Goal: Information Seeking & Learning: Learn about a topic

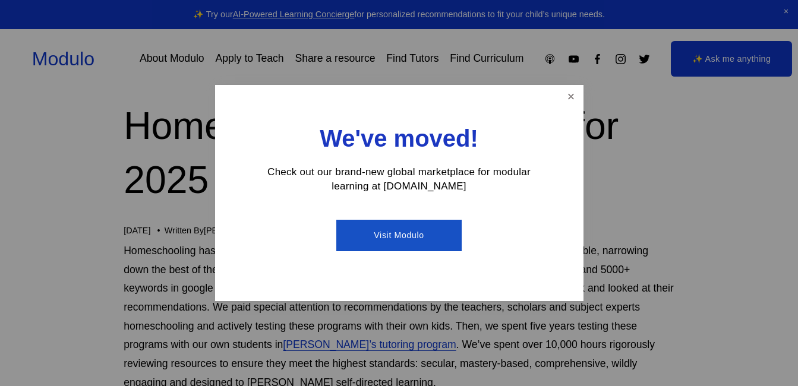
scroll to position [77, 0]
click at [559, 100] on div "We've moved! Check out our brand-new global marketplace for modular learning at…" at bounding box center [399, 193] width 368 height 217
click at [570, 94] on link "Close" at bounding box center [570, 97] width 21 height 21
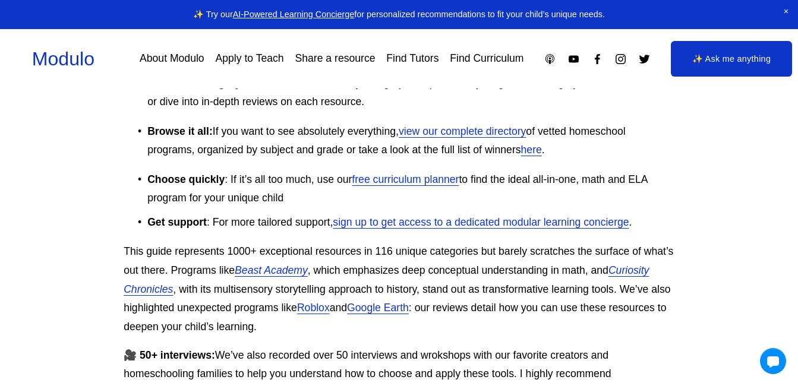
scroll to position [457, 0]
click at [530, 155] on link "here" at bounding box center [531, 149] width 21 height 12
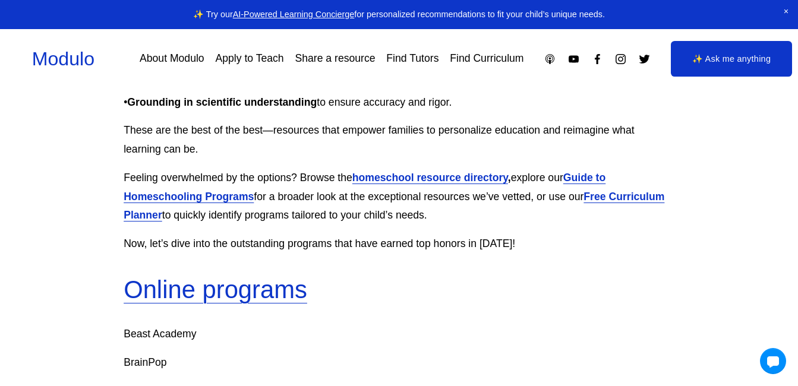
scroll to position [705, 0]
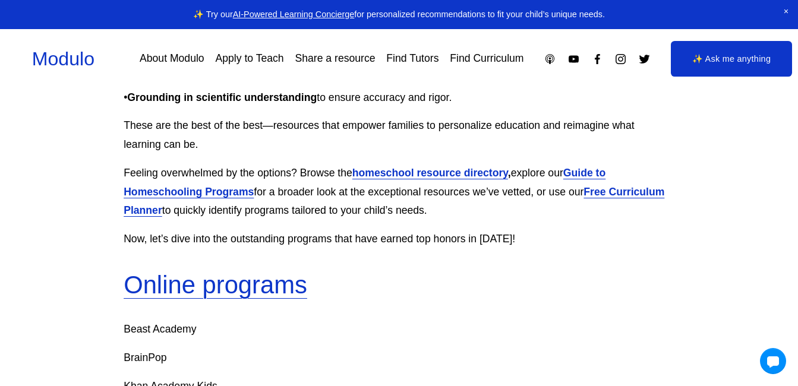
click at [238, 184] on p "Feeling overwhelmed by the options? Browse the homeschool resource directory , …" at bounding box center [399, 192] width 551 height 56
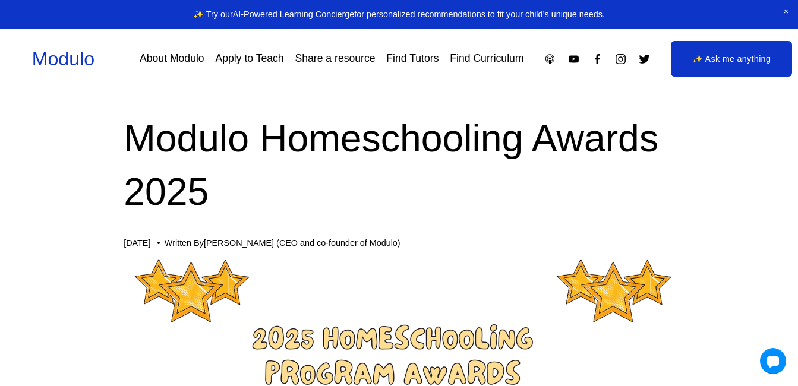
scroll to position [0, 0]
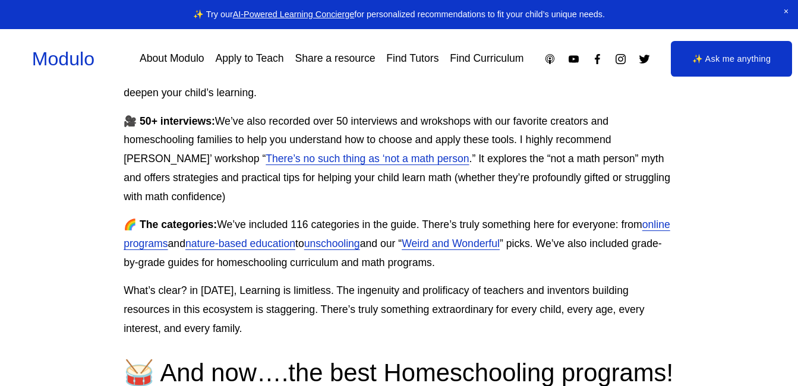
scroll to position [691, 0]
click at [368, 163] on link "There’s no such thing as ‘not a math person" at bounding box center [367, 158] width 203 height 12
click at [169, 241] on link "online programs" at bounding box center [397, 233] width 547 height 31
click at [295, 245] on link "nature-based education" at bounding box center [240, 243] width 110 height 12
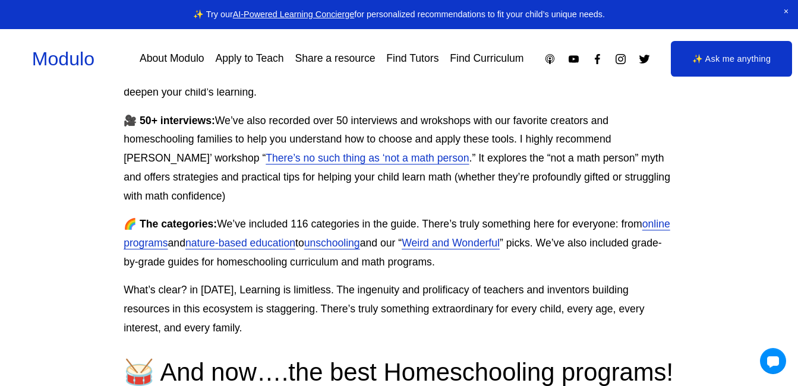
click at [360, 246] on link "unschooling" at bounding box center [332, 243] width 56 height 12
click at [500, 245] on link "Weird and Wonderful" at bounding box center [451, 243] width 98 height 12
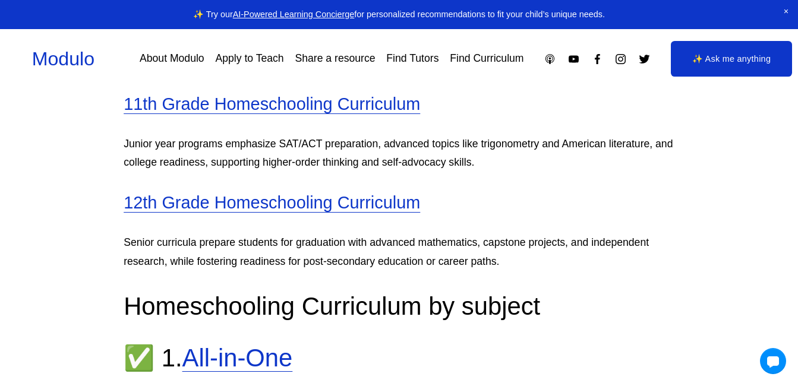
scroll to position [11821, 0]
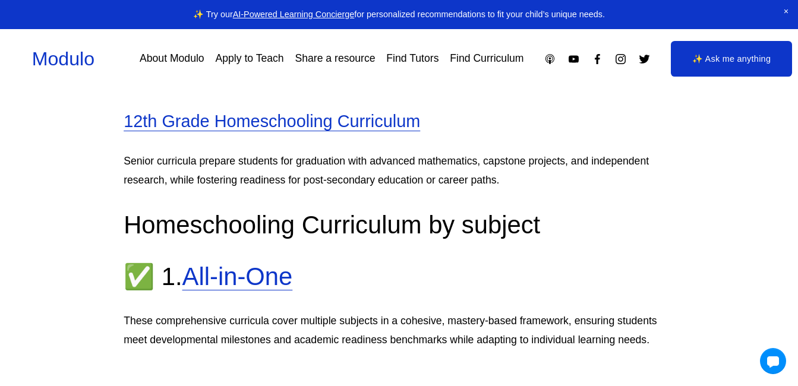
click at [181, 61] on link "About Modulo" at bounding box center [172, 59] width 65 height 21
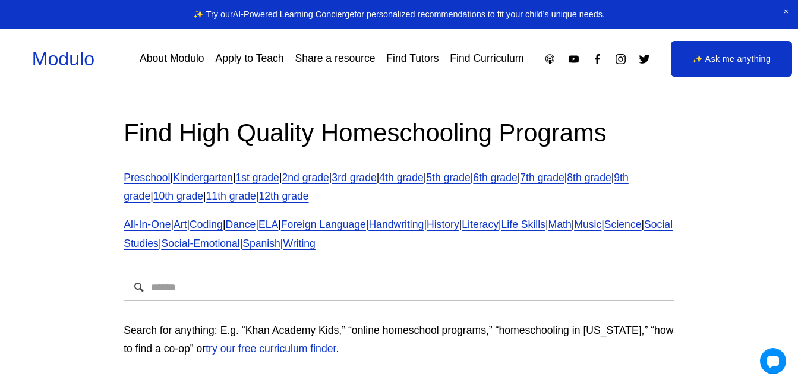
scroll to position [46, 0]
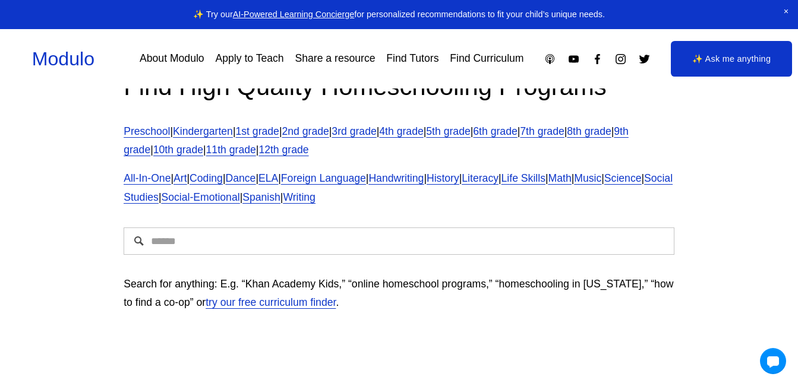
click at [571, 178] on span "Math" at bounding box center [559, 178] width 23 height 12
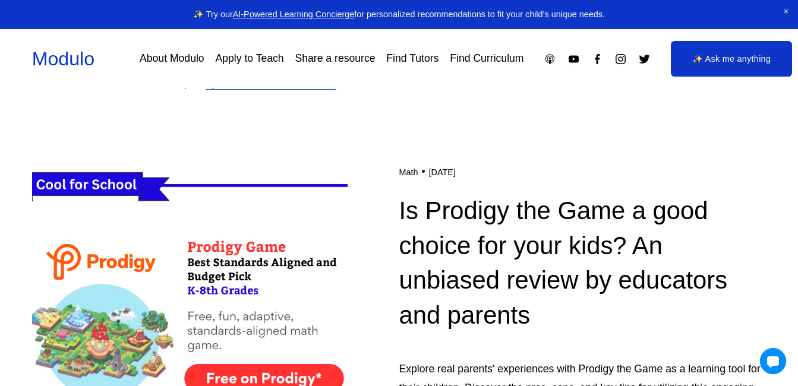
scroll to position [266, 0]
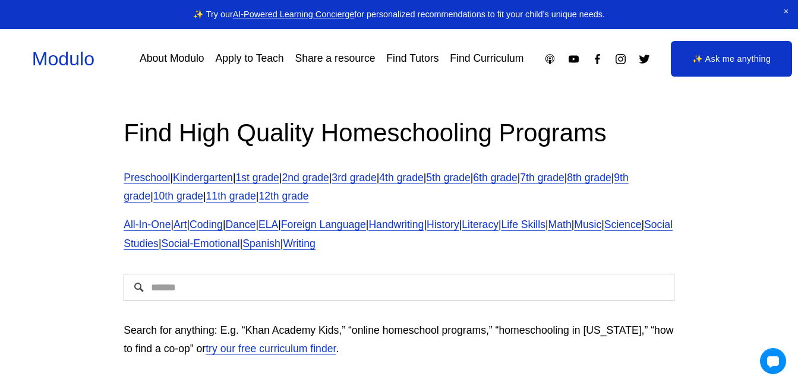
scroll to position [86, 0]
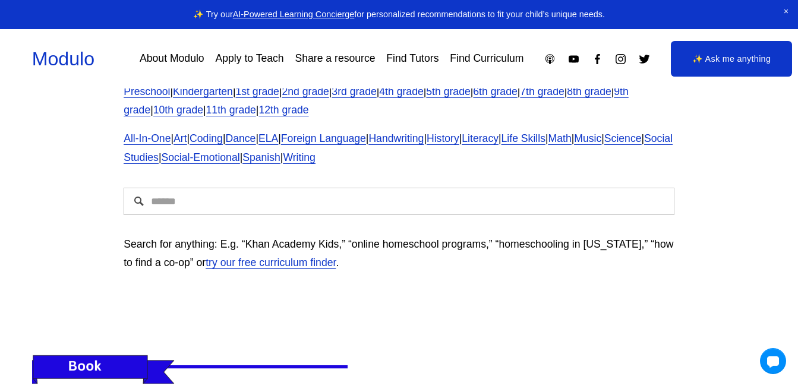
click at [571, 144] on span "Math" at bounding box center [559, 138] width 23 height 12
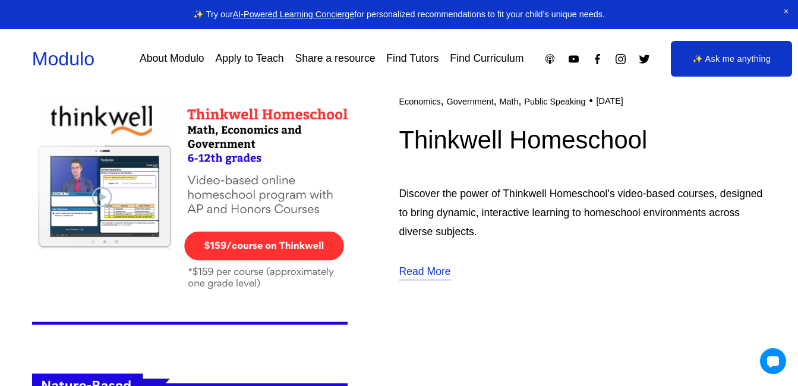
scroll to position [1401, 0]
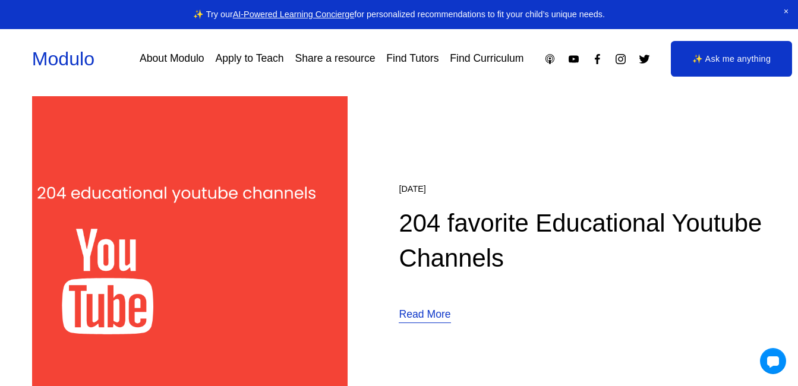
scroll to position [2338, 0]
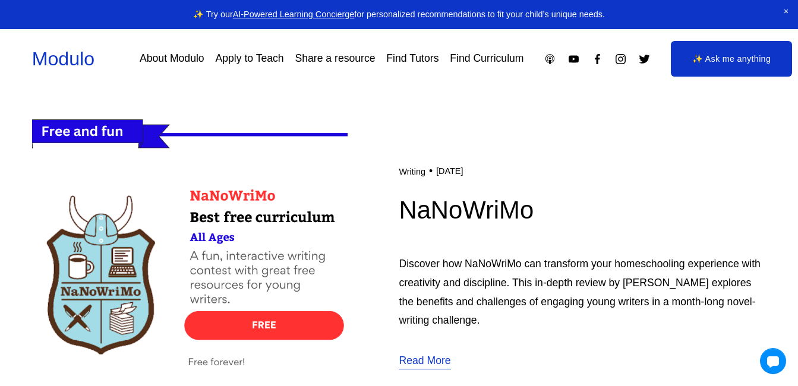
scroll to position [1410, 0]
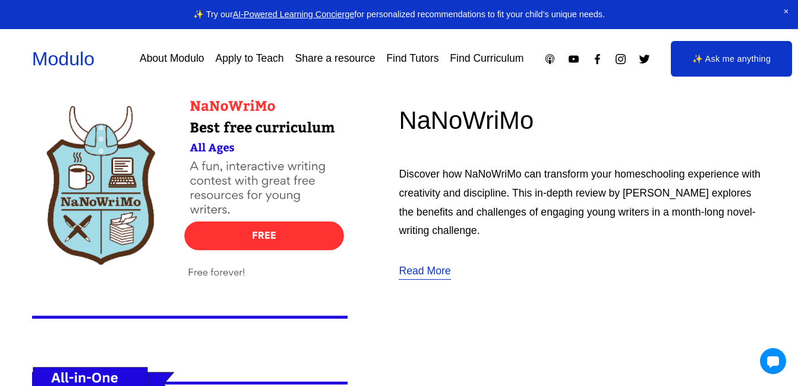
click at [512, 89] on div "Skip to Content Modulo About Modulo Apply to Teach Share a resource Find Tutors" at bounding box center [399, 58] width 798 height 59
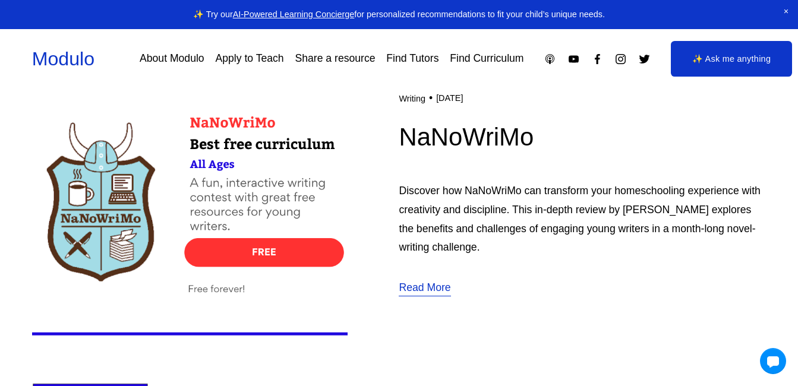
scroll to position [1387, 0]
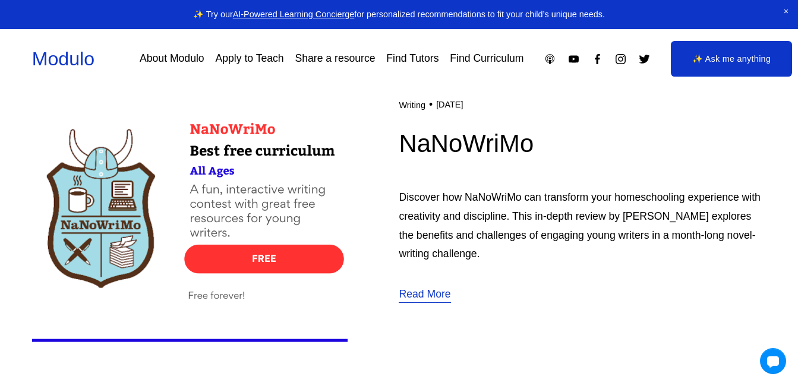
click at [118, 194] on img at bounding box center [189, 200] width 315 height 316
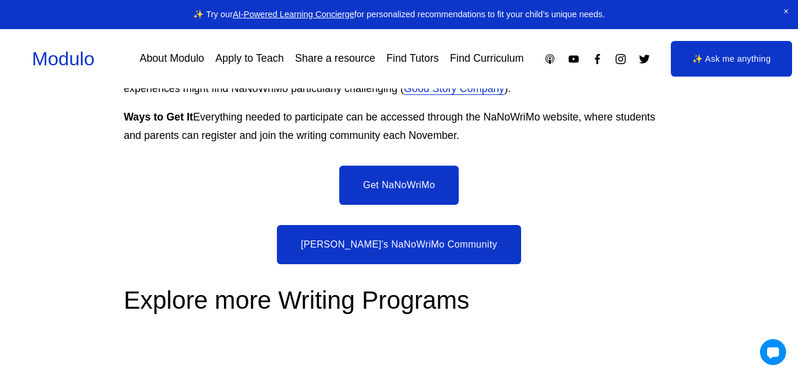
scroll to position [1563, 0]
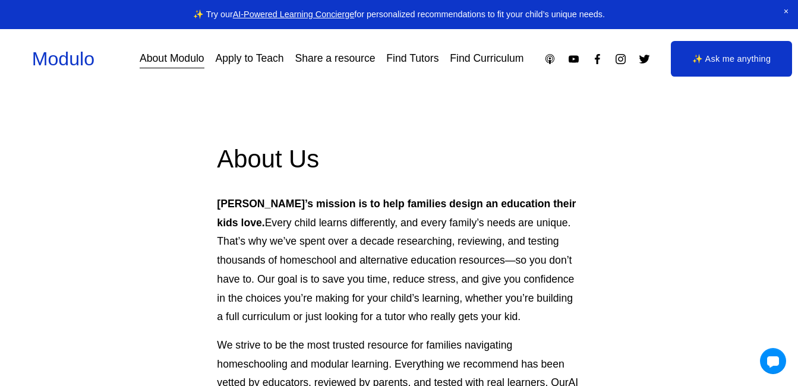
click at [248, 63] on link "Apply to Teach" at bounding box center [249, 59] width 68 height 21
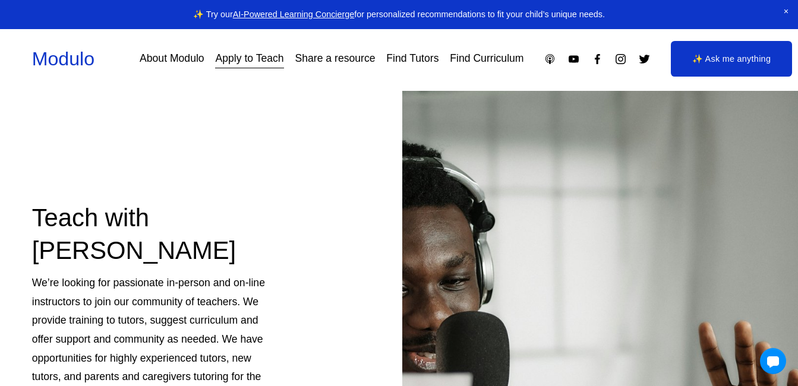
click at [325, 58] on link "Share a resource" at bounding box center [335, 59] width 80 height 21
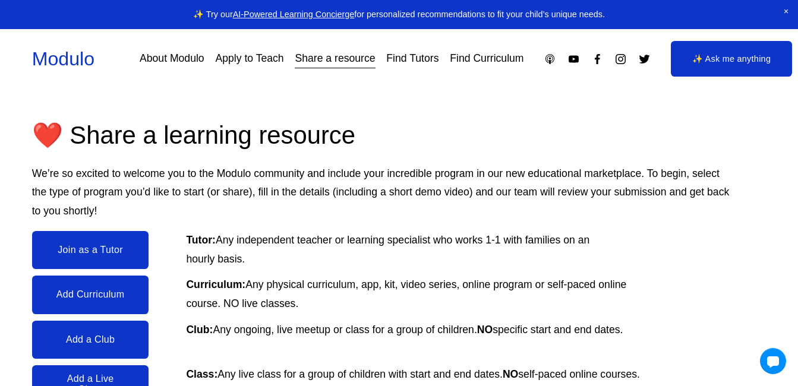
scroll to position [82, 0]
click at [720, 65] on link "✨ Ask me anything" at bounding box center [731, 59] width 121 height 36
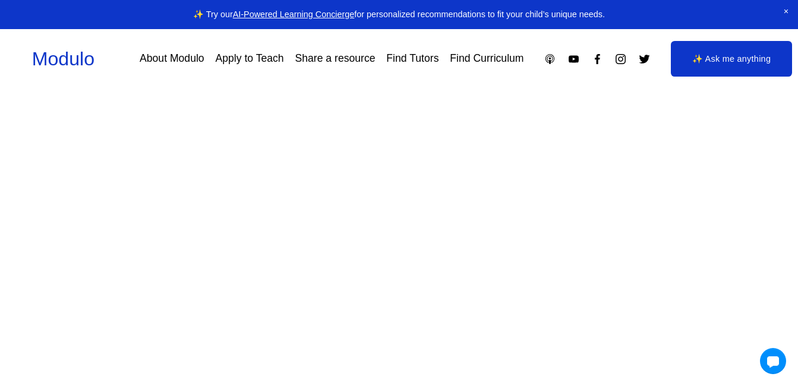
click at [473, 59] on link "Find Curriculum" at bounding box center [487, 59] width 74 height 21
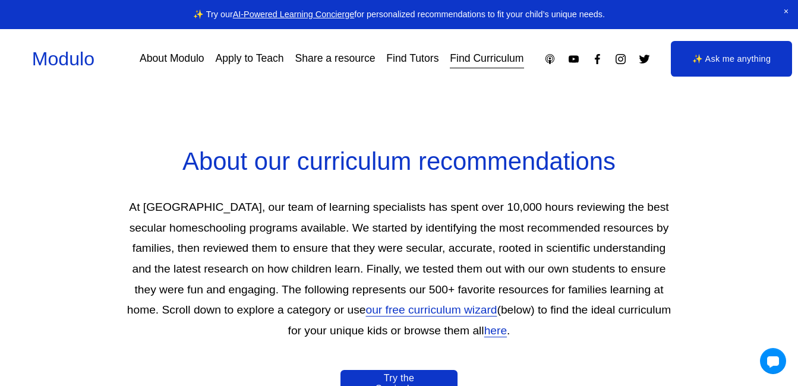
scroll to position [493, 0]
click at [609, 210] on p "At [GEOGRAPHIC_DATA], our team of learning specialists has spent over 10,000 ho…" at bounding box center [399, 269] width 549 height 144
drag, startPoint x: 609, startPoint y: 210, endPoint x: 651, endPoint y: 209, distance: 41.6
click at [651, 209] on p "At Modulo, our team of learning specialists has spent over 10,000 hours reviewi…" at bounding box center [399, 269] width 549 height 144
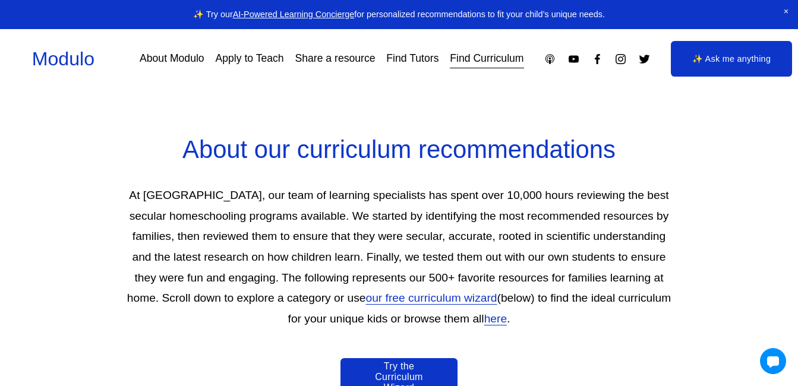
scroll to position [505, 0]
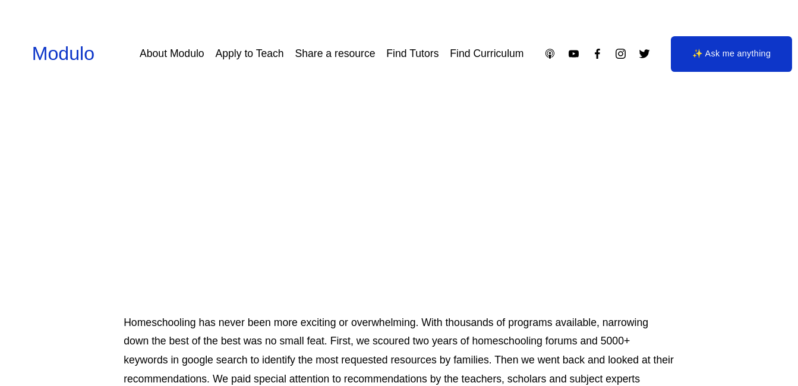
scroll to position [457, 0]
